Goal: Information Seeking & Learning: Learn about a topic

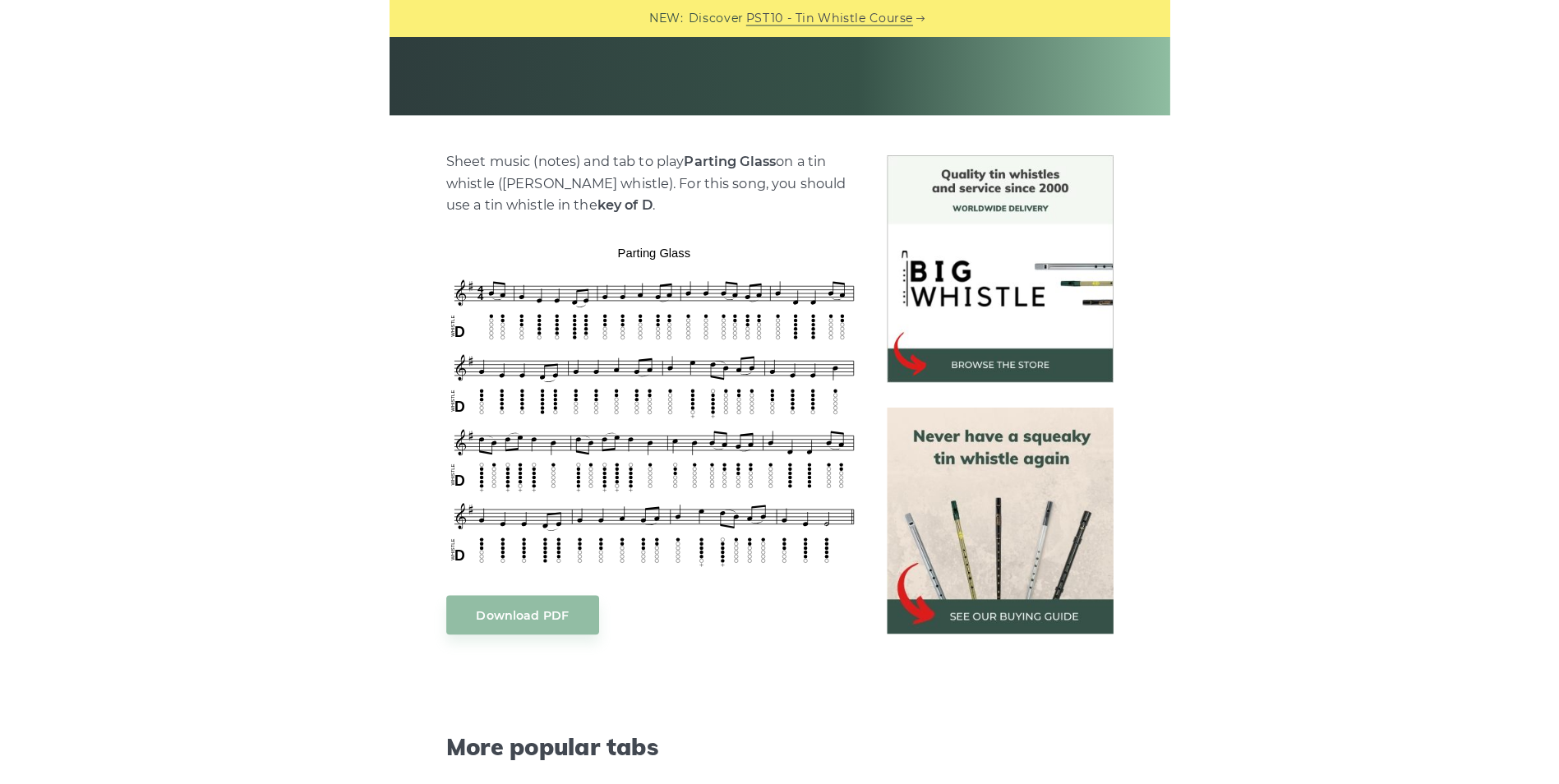
scroll to position [329, 0]
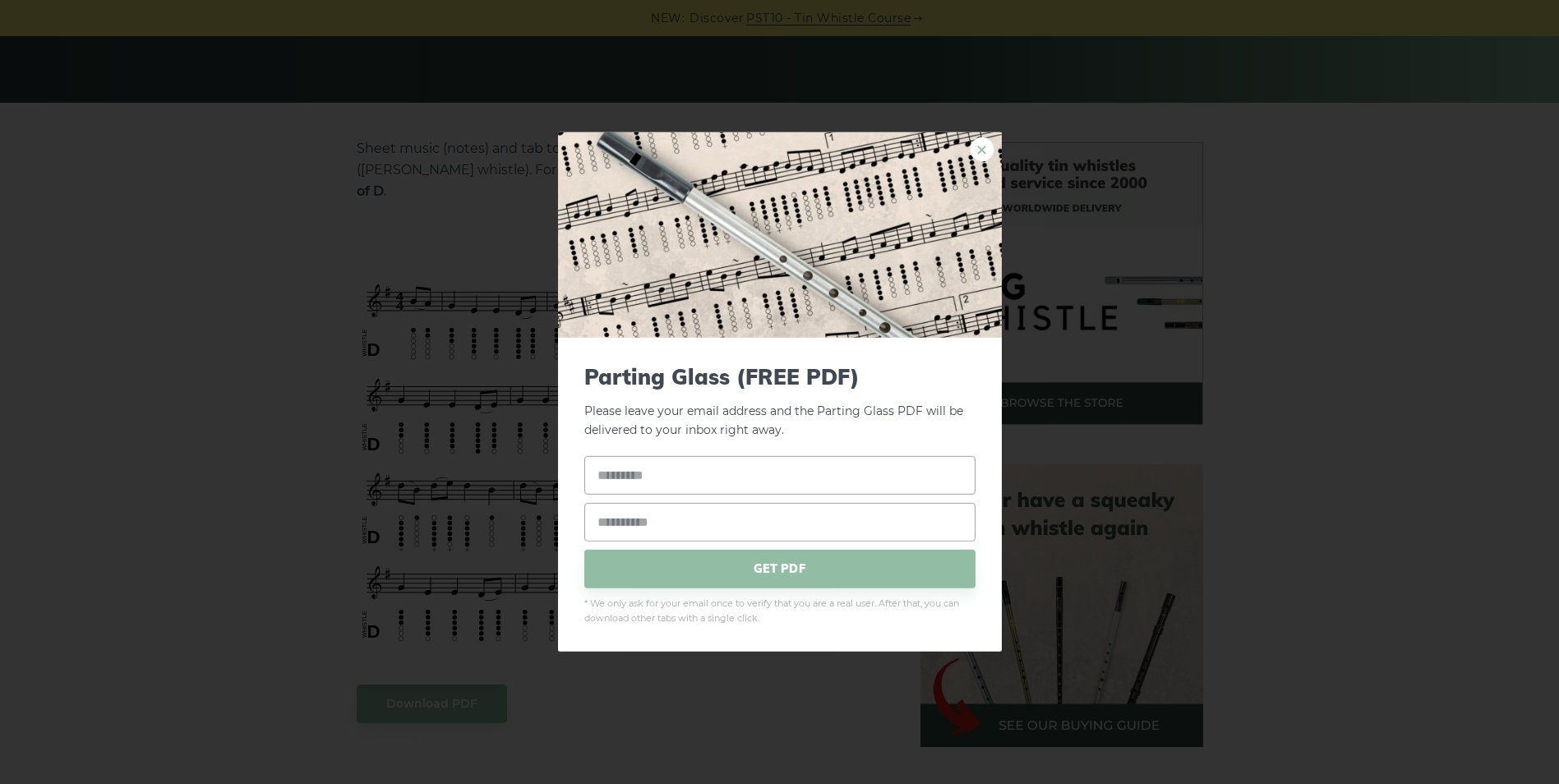
click at [768, 148] on link "×" at bounding box center [982, 150] width 25 height 25
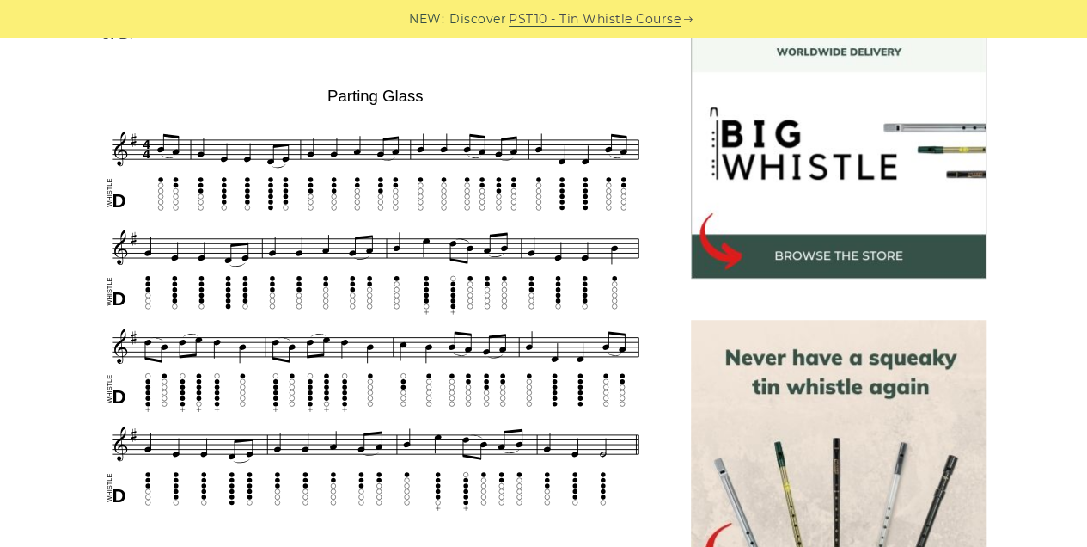
scroll to position [544, 0]
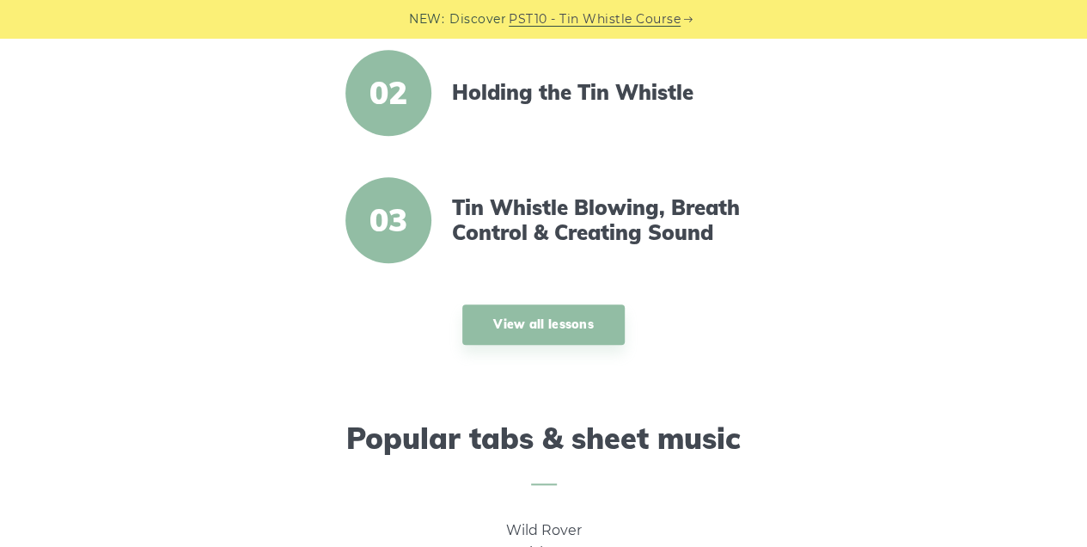
scroll to position [630, 0]
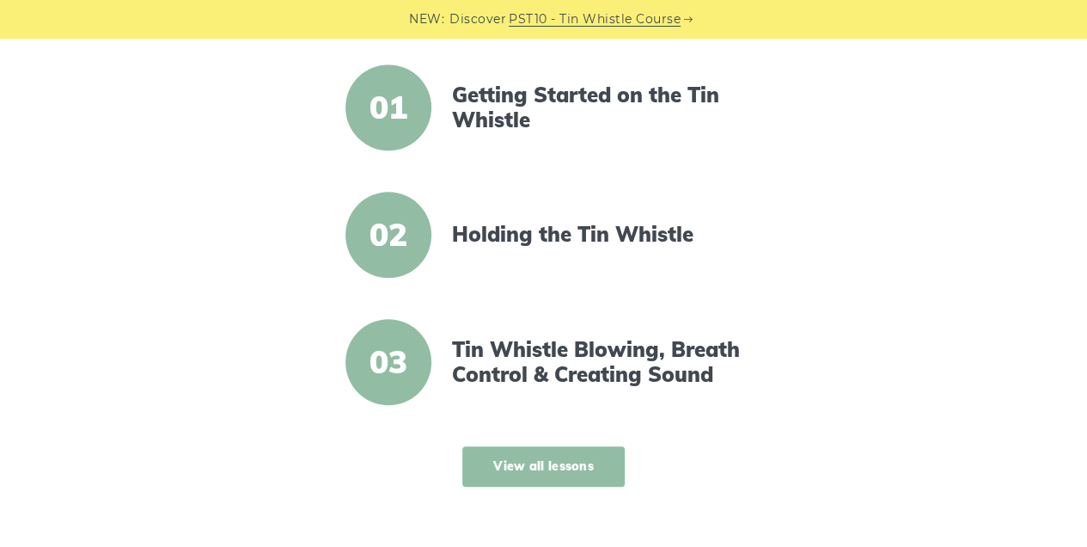
click at [570, 465] on link "View all lessons" at bounding box center [543, 466] width 162 height 40
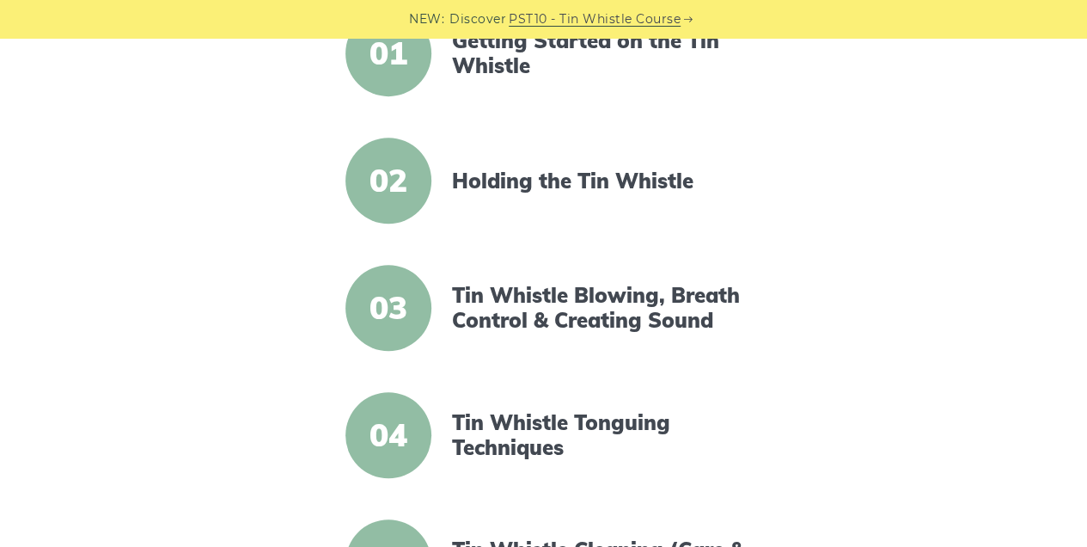
scroll to position [458, 0]
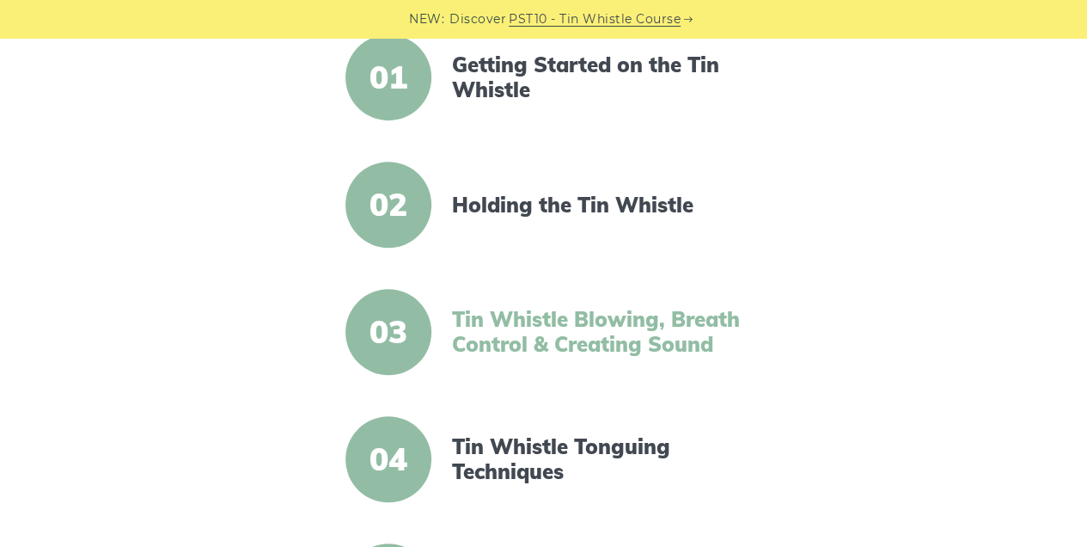
click at [548, 346] on link "Tin Whistle Blowing, Breath Control & Creating Sound" at bounding box center [600, 332] width 296 height 50
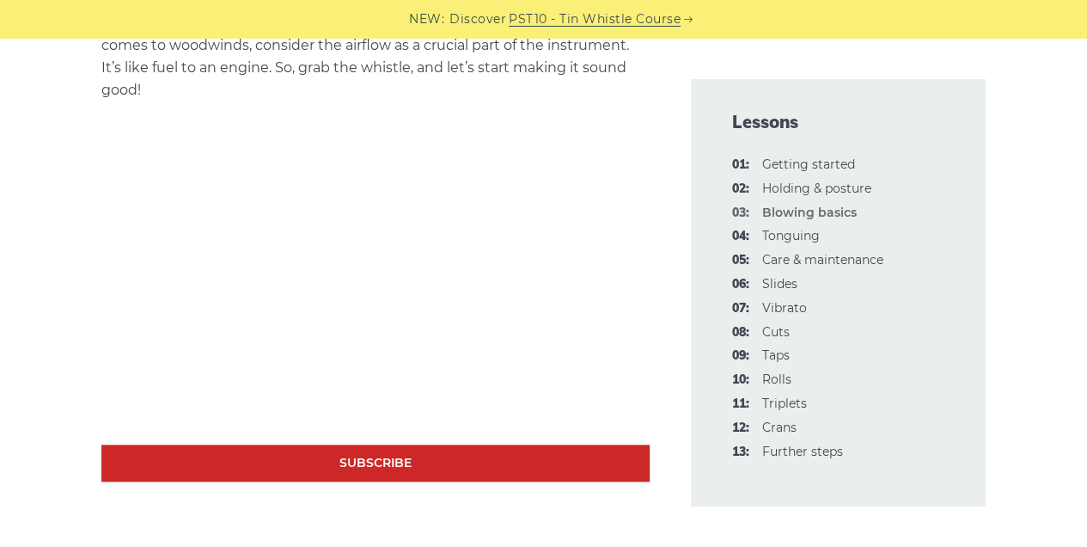
scroll to position [516, 0]
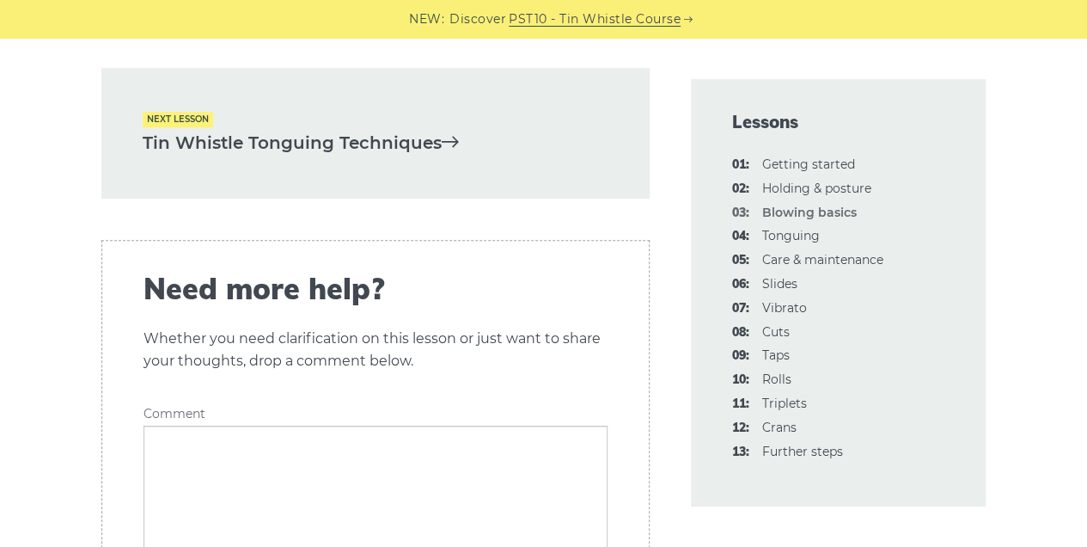
scroll to position [3724, 0]
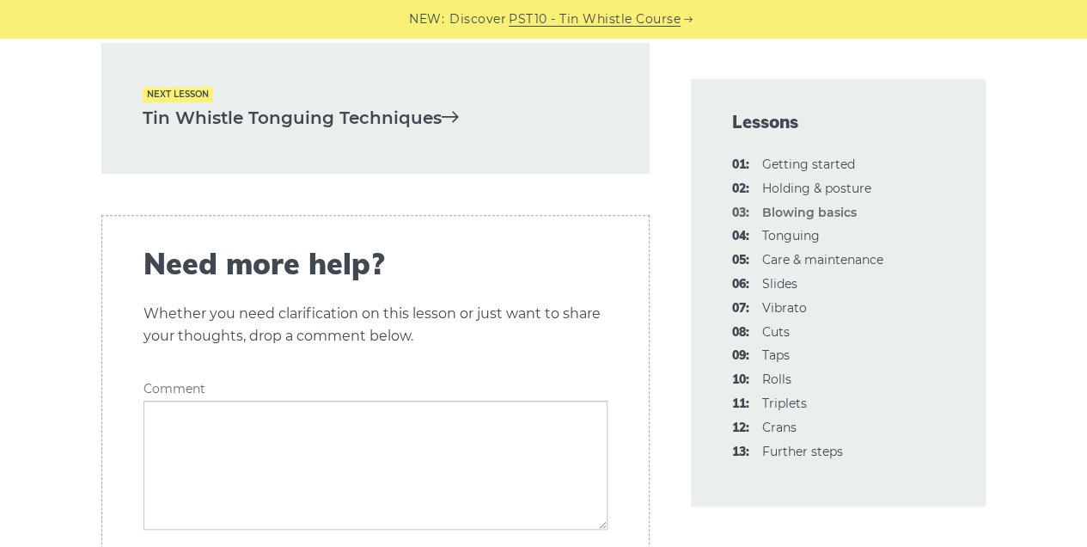
click at [338, 132] on link "Tin Whistle Tonguing Techniques" at bounding box center [376, 118] width 466 height 28
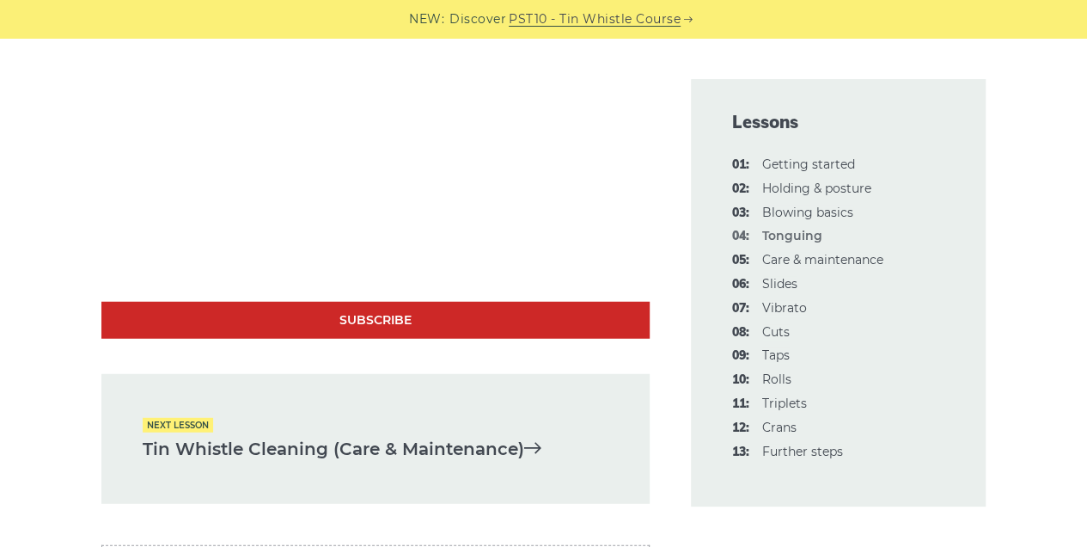
scroll to position [5386, 0]
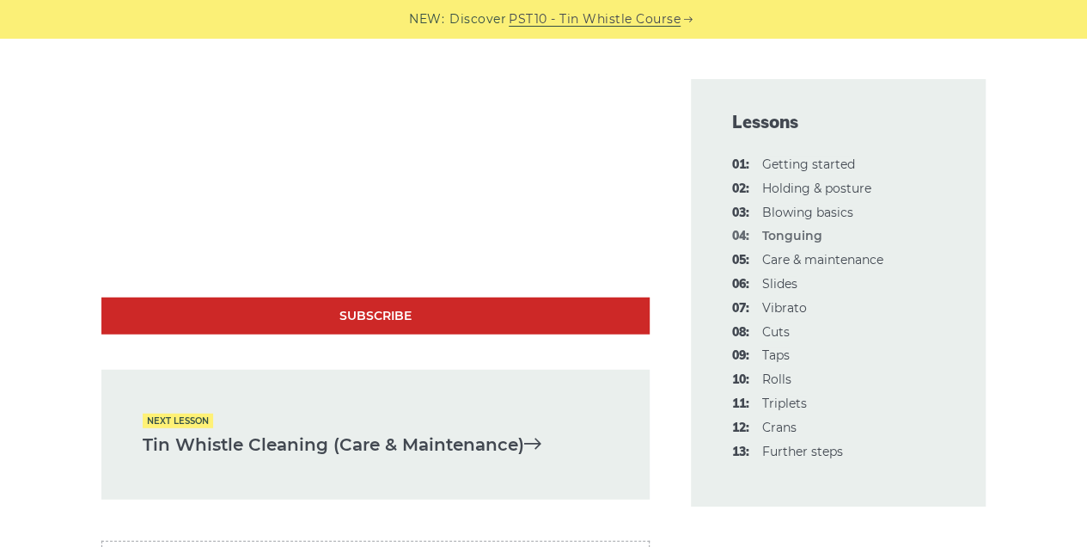
click at [263, 433] on link "Tin Whistle Cleaning (Care & Maintenance)" at bounding box center [376, 445] width 466 height 28
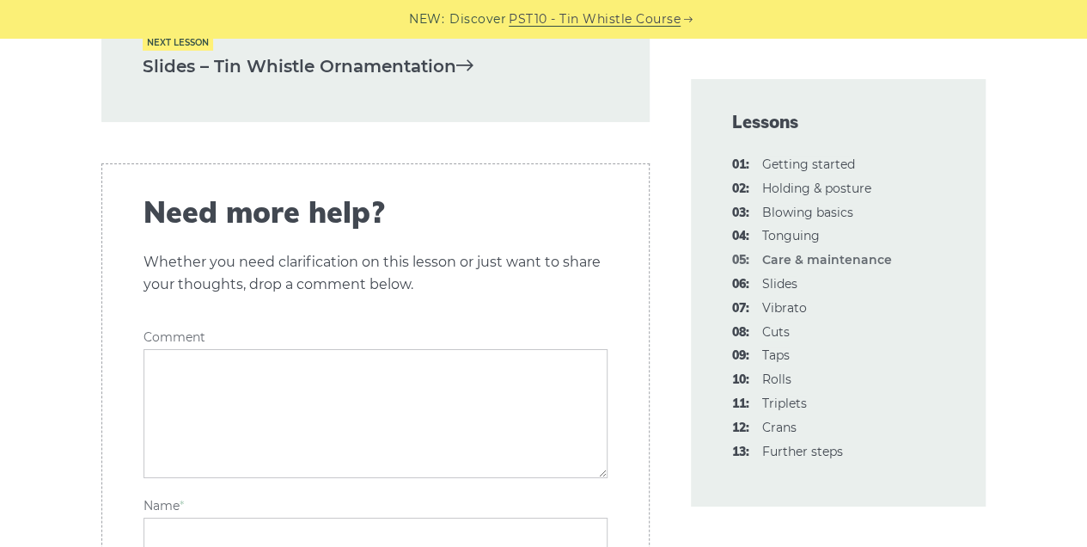
scroll to position [2807, 0]
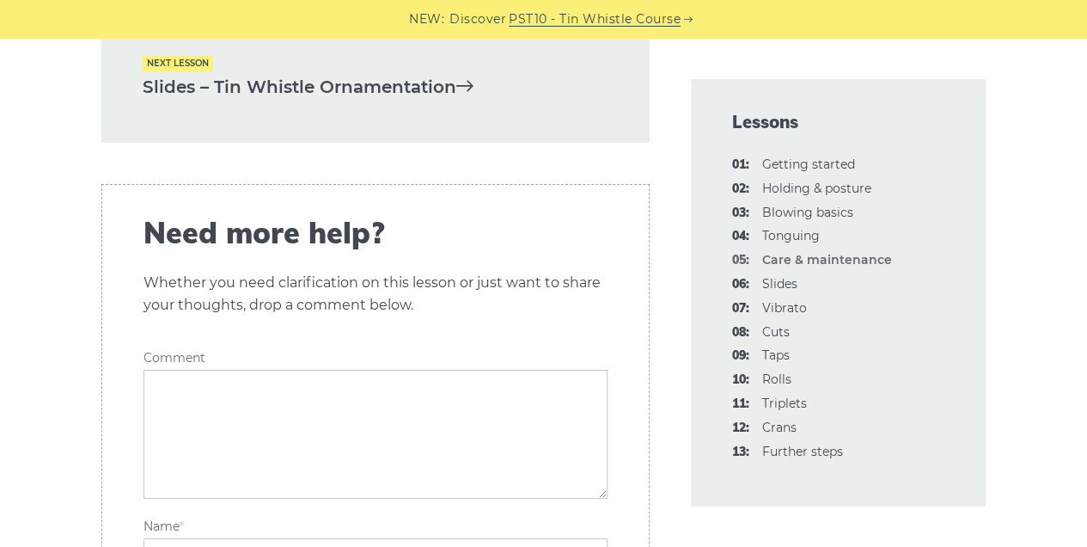
click at [309, 101] on link "Slides – Tin Whistle Ornamentation" at bounding box center [376, 87] width 466 height 28
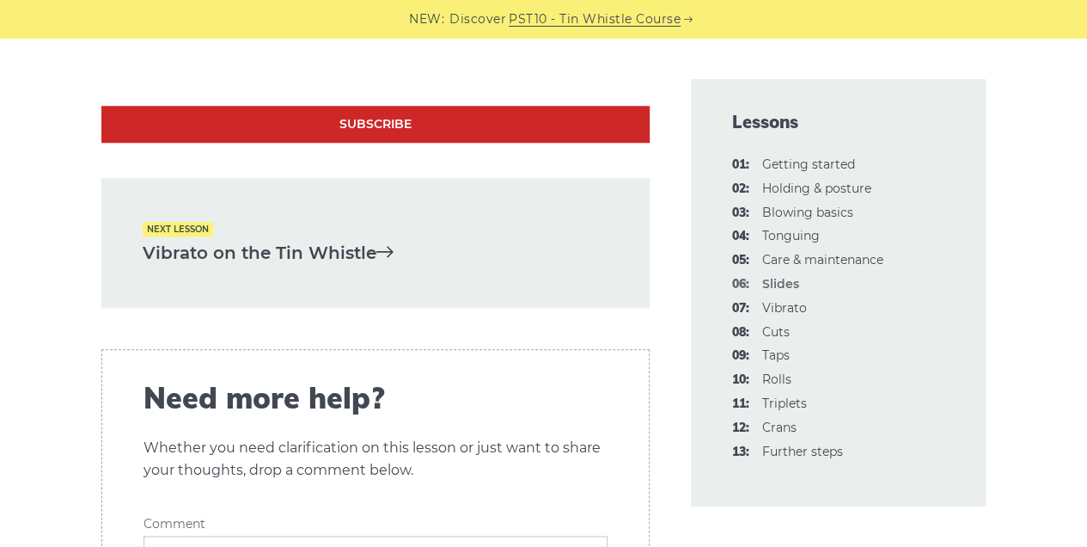
scroll to position [3954, 0]
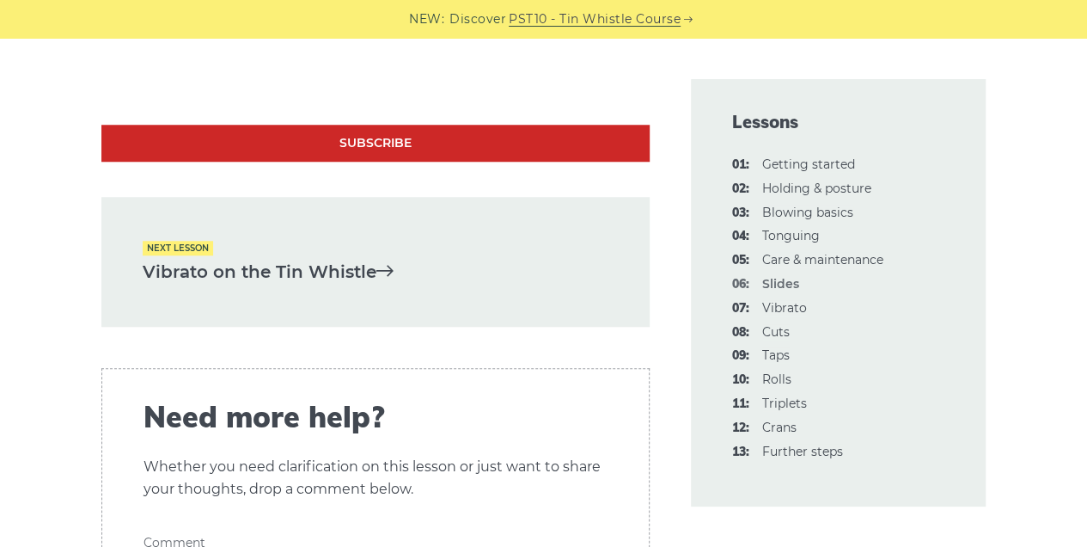
click at [235, 282] on link "Vibrato on the Tin Whistle" at bounding box center [376, 272] width 466 height 28
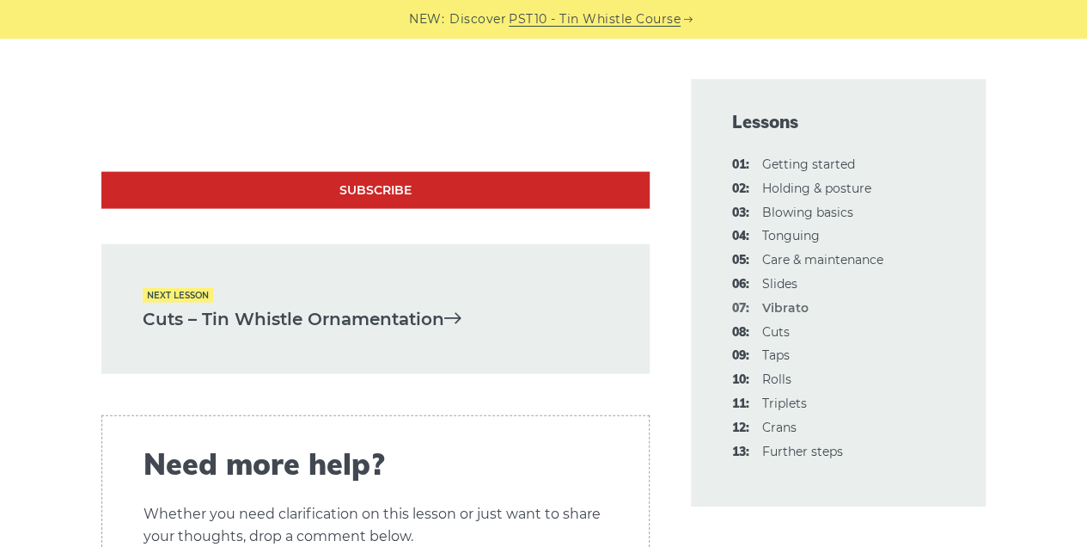
scroll to position [5042, 0]
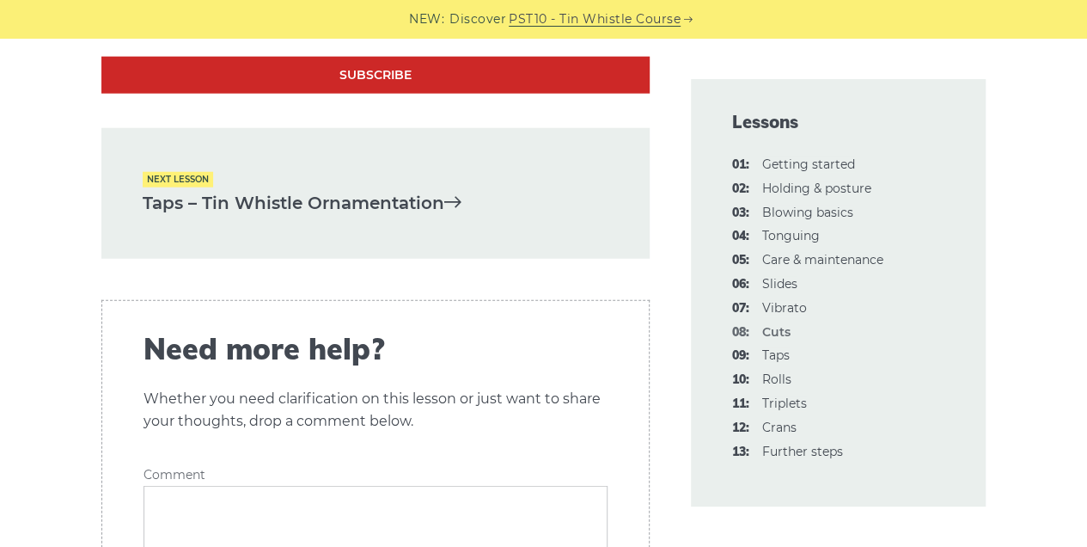
scroll to position [5386, 0]
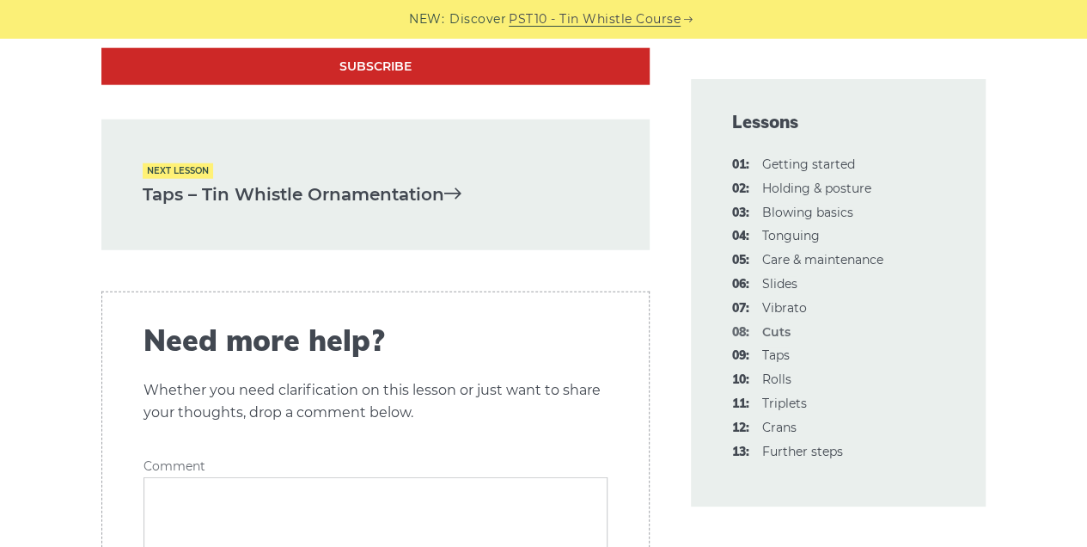
click at [392, 202] on link "Taps – Tin Whistle Ornamentation" at bounding box center [376, 194] width 466 height 28
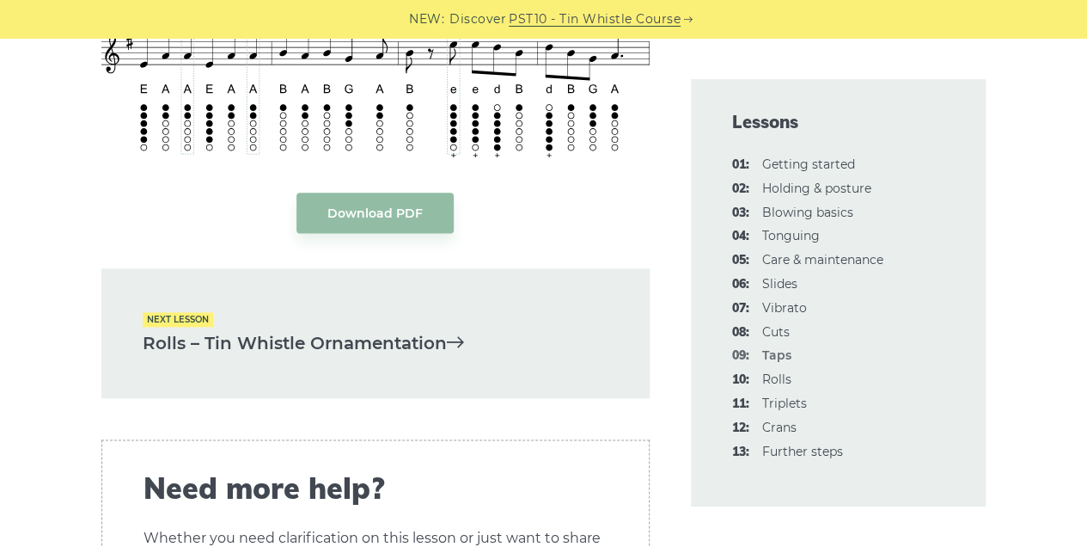
scroll to position [4354, 0]
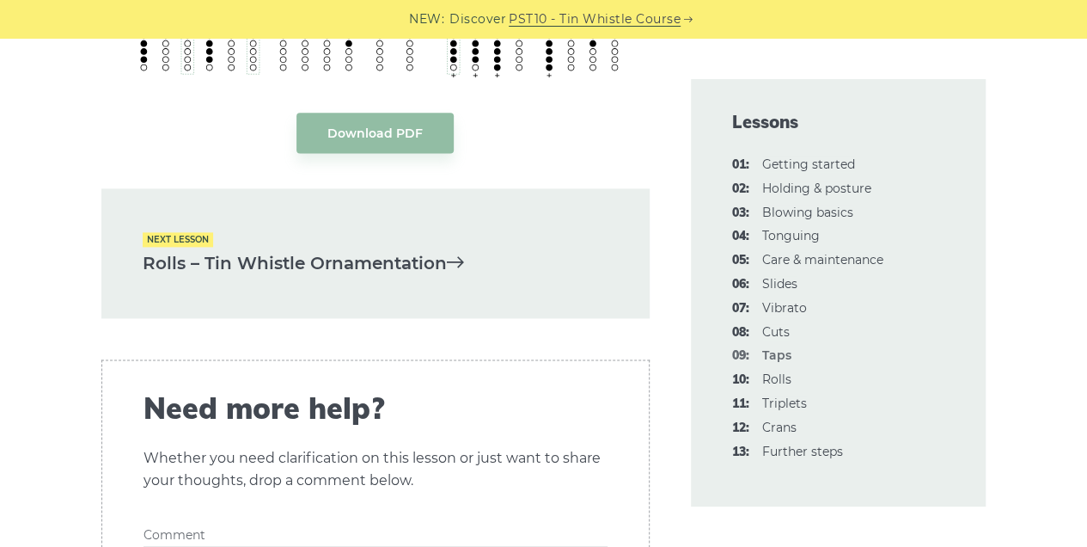
click at [358, 261] on link "Rolls – Tin Whistle Ornamentation" at bounding box center [376, 263] width 466 height 28
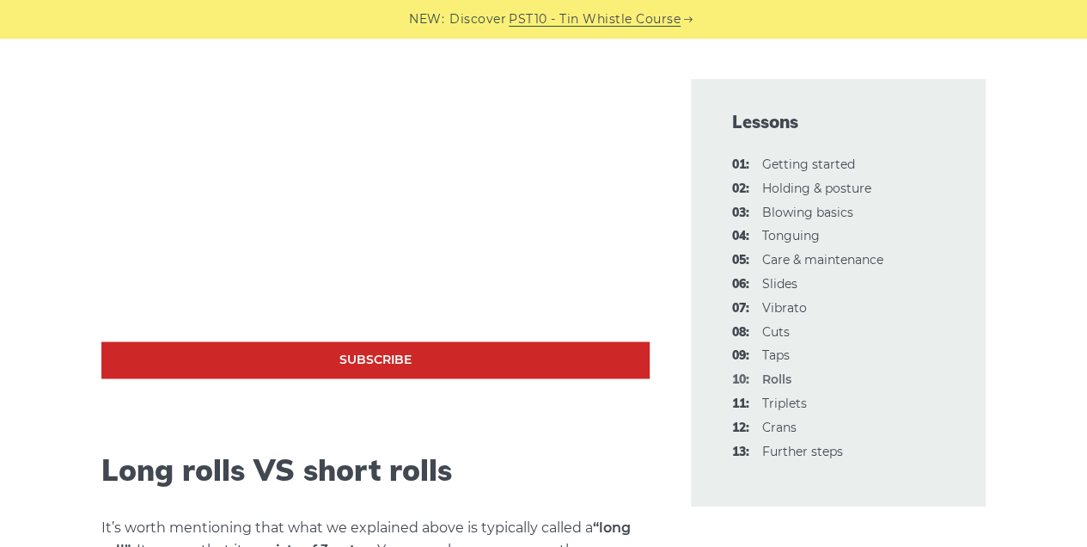
scroll to position [1146, 0]
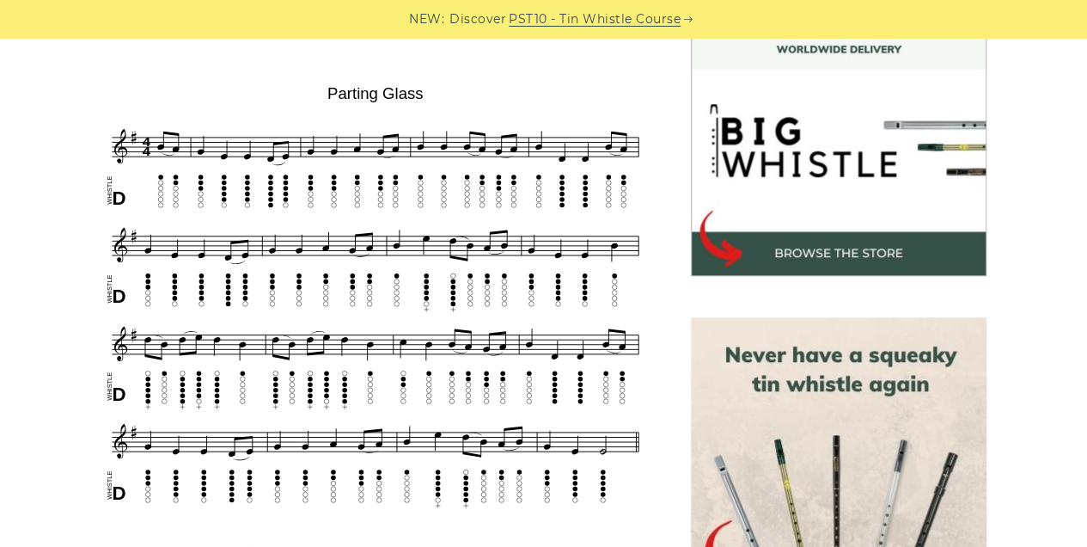
scroll to position [486, 0]
